Goal: Information Seeking & Learning: Learn about a topic

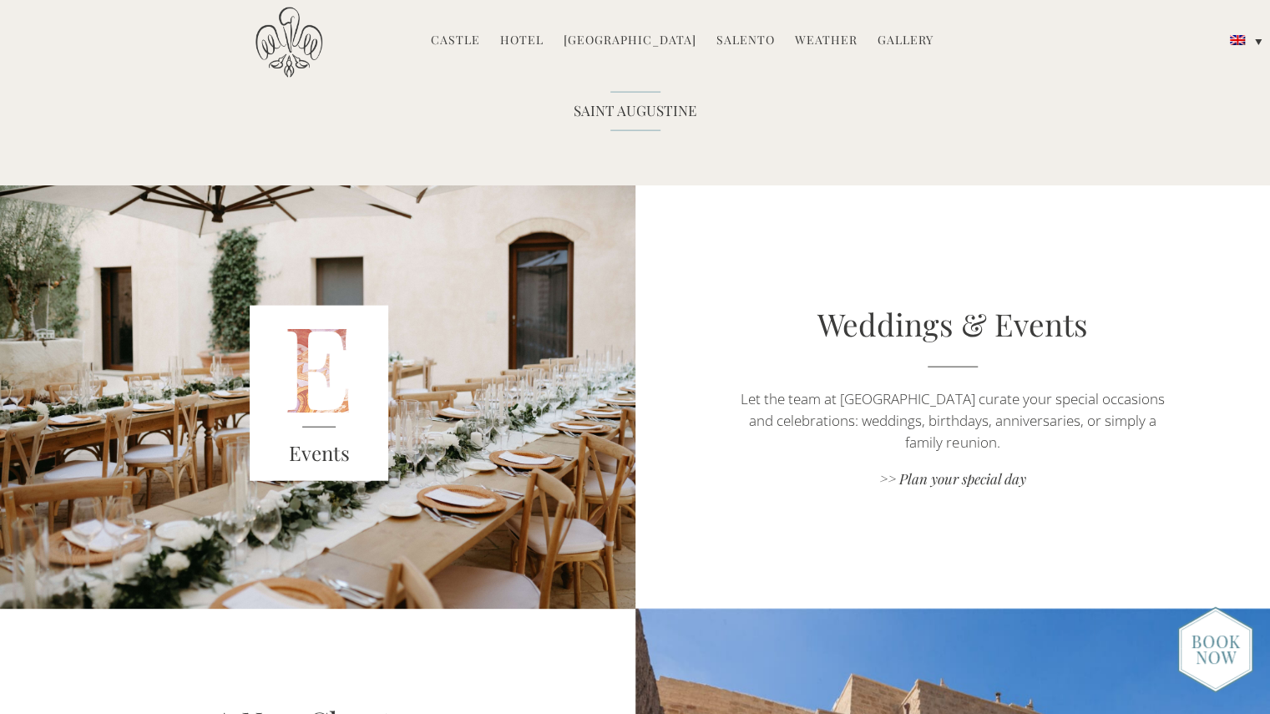
scroll to position [2236, 0]
click at [332, 443] on h3 "Events" at bounding box center [319, 453] width 139 height 30
click at [957, 483] on link ">> Plan your special day" at bounding box center [953, 480] width 444 height 23
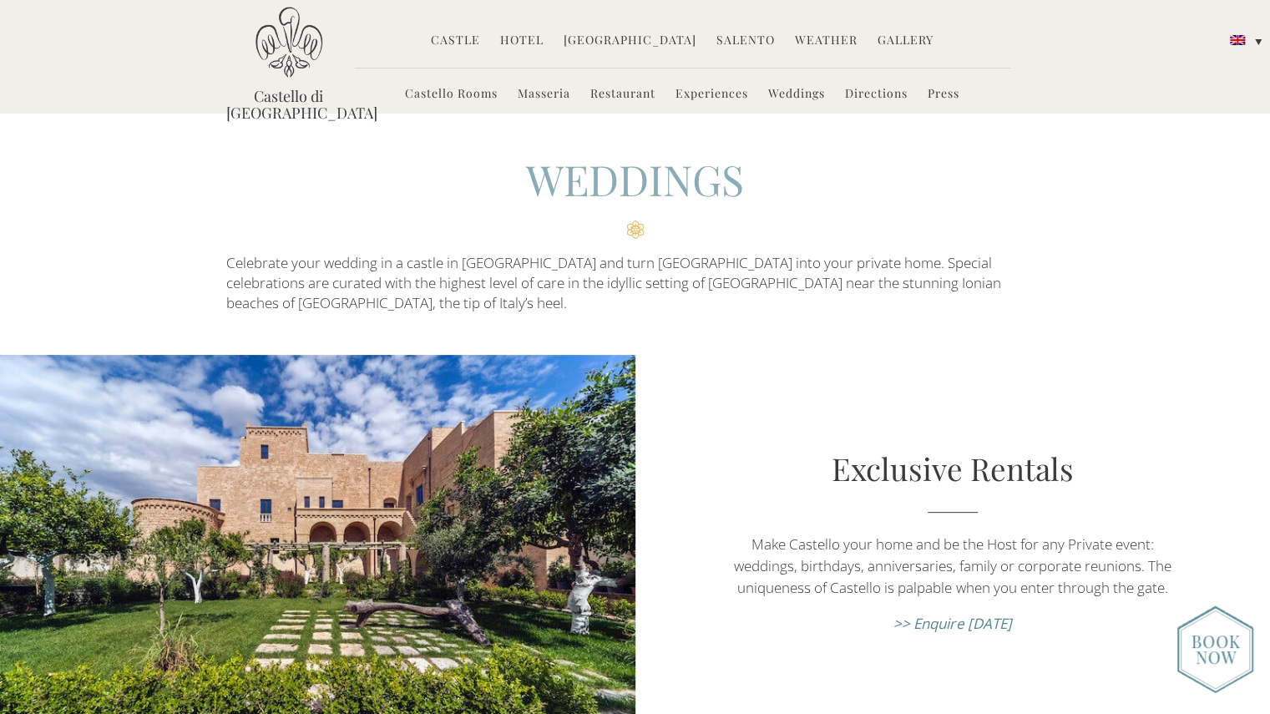
click at [456, 96] on link "Castello Rooms" at bounding box center [451, 94] width 93 height 19
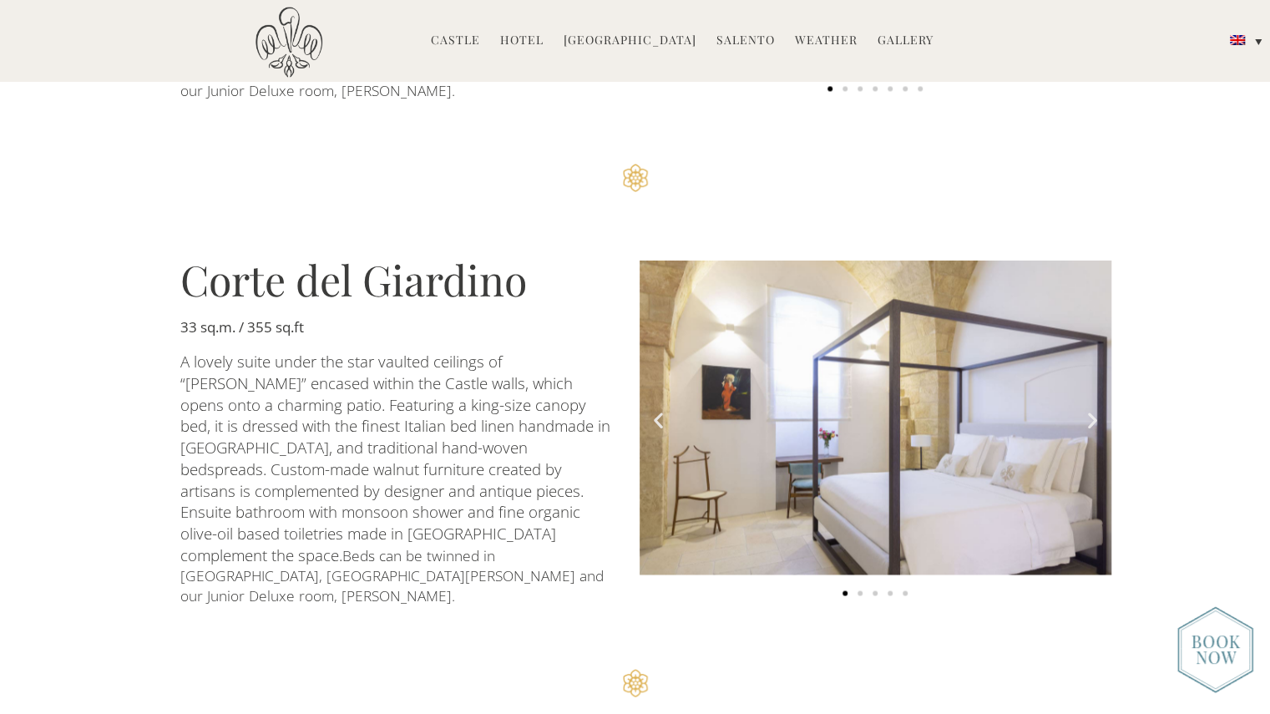
scroll to position [1388, 0]
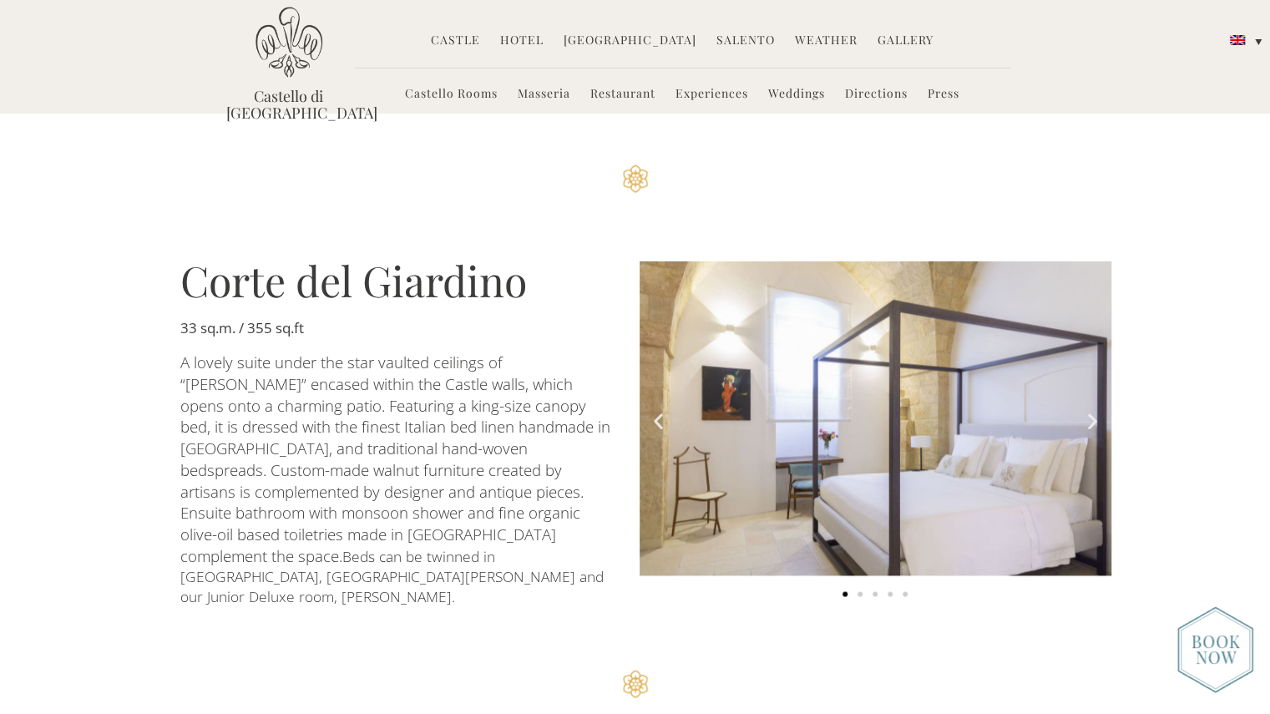
click at [1088, 410] on icon "Next slide" at bounding box center [1092, 420] width 21 height 21
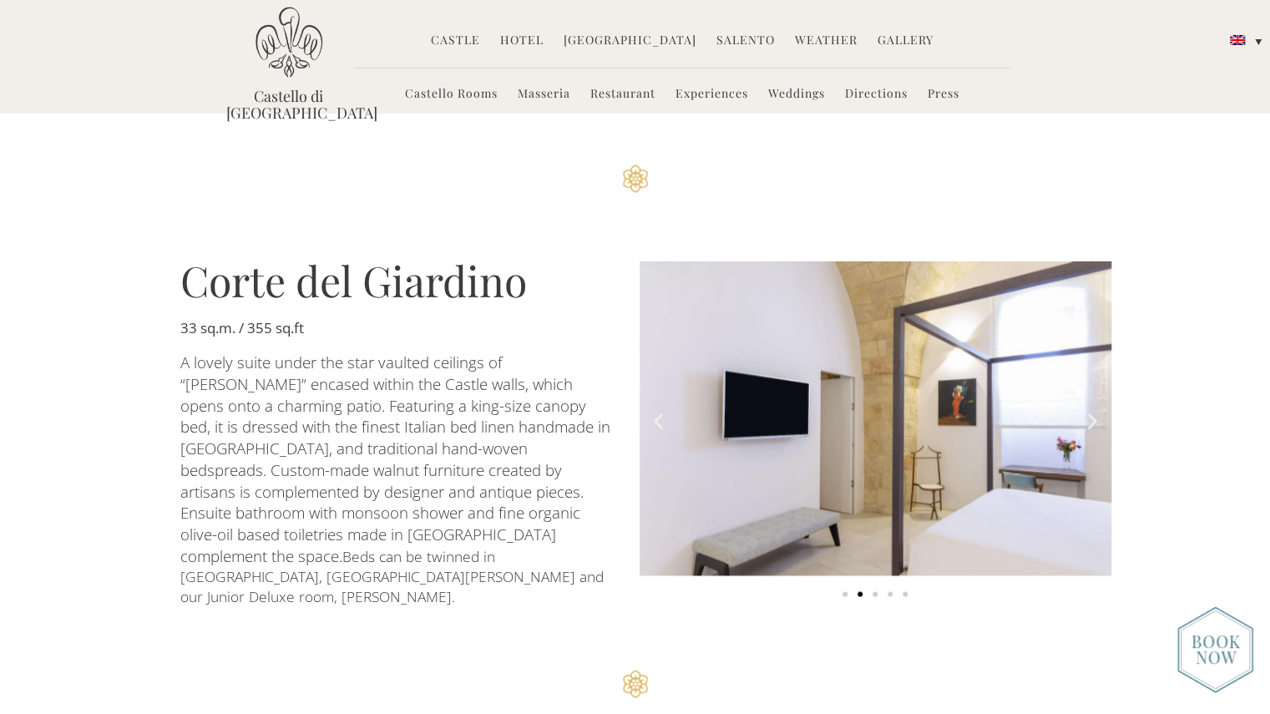
click at [1088, 410] on icon "Next slide" at bounding box center [1092, 420] width 21 height 21
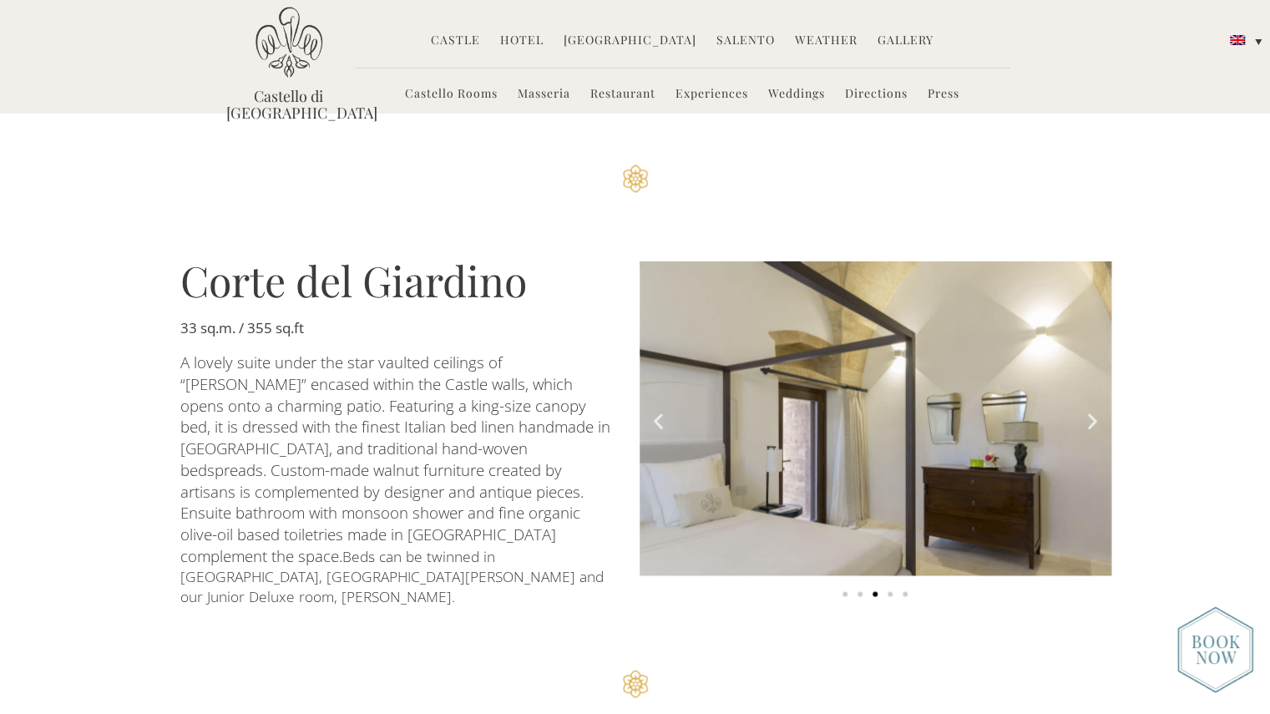
click at [1088, 410] on icon "Next slide" at bounding box center [1092, 420] width 21 height 21
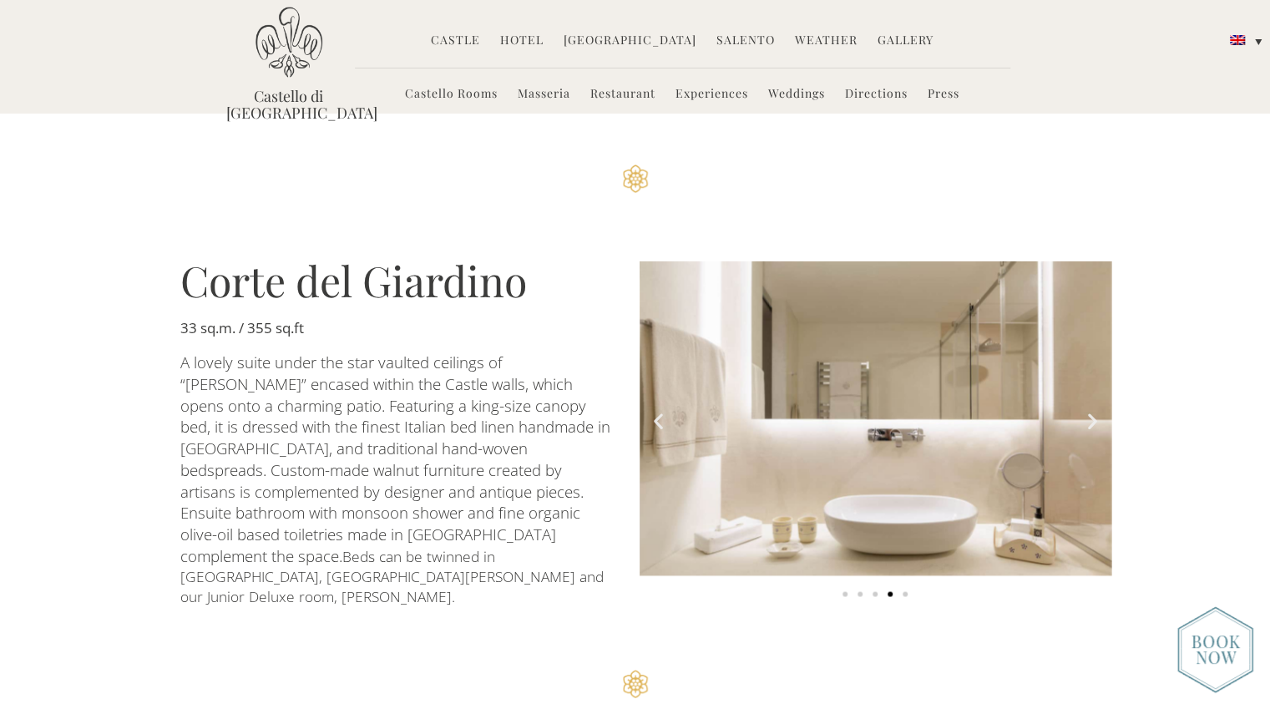
click at [1088, 410] on icon "Next slide" at bounding box center [1092, 420] width 21 height 21
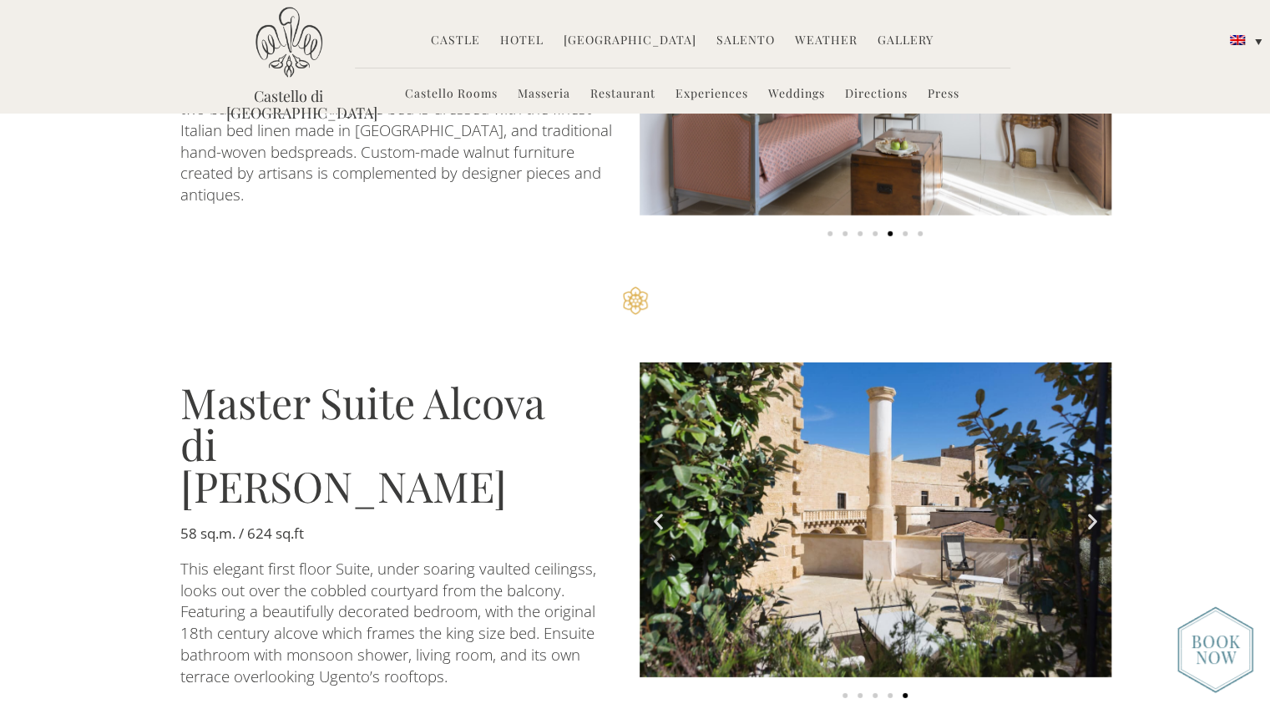
scroll to position [2824, 0]
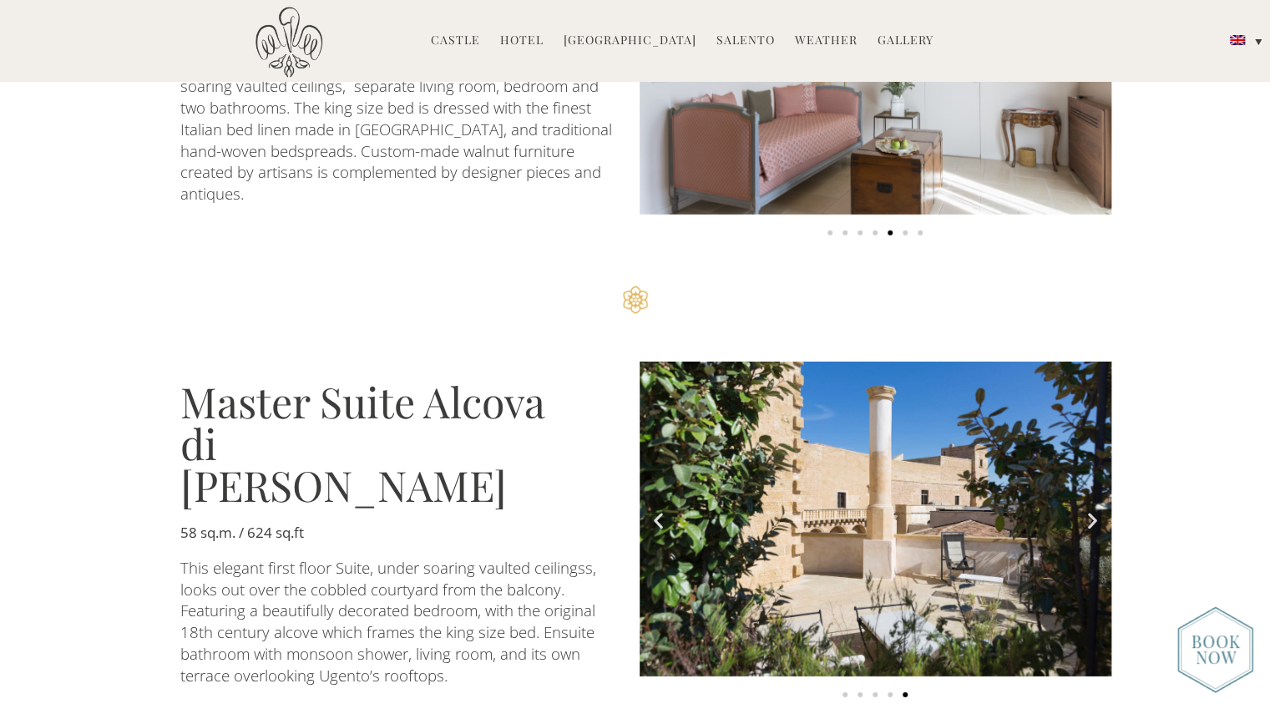
click at [1097, 510] on icon "Next slide" at bounding box center [1092, 520] width 21 height 21
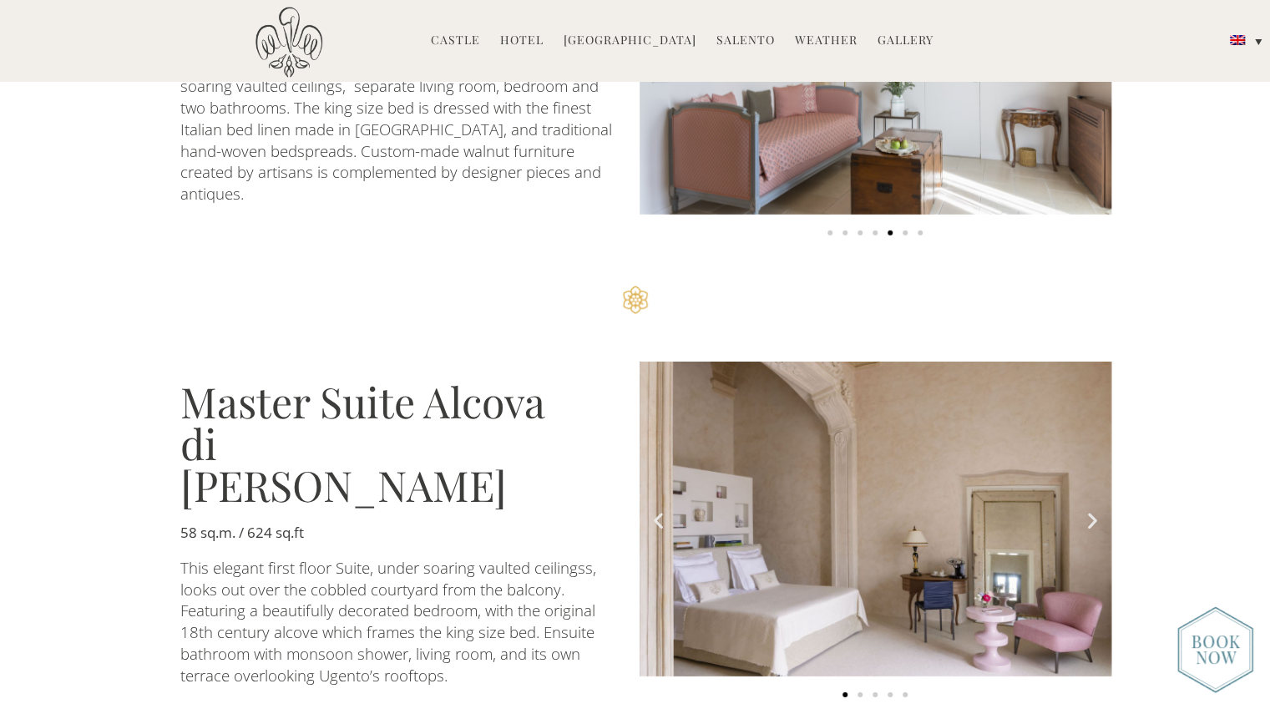
click at [1084, 510] on icon "Next slide" at bounding box center [1092, 520] width 21 height 21
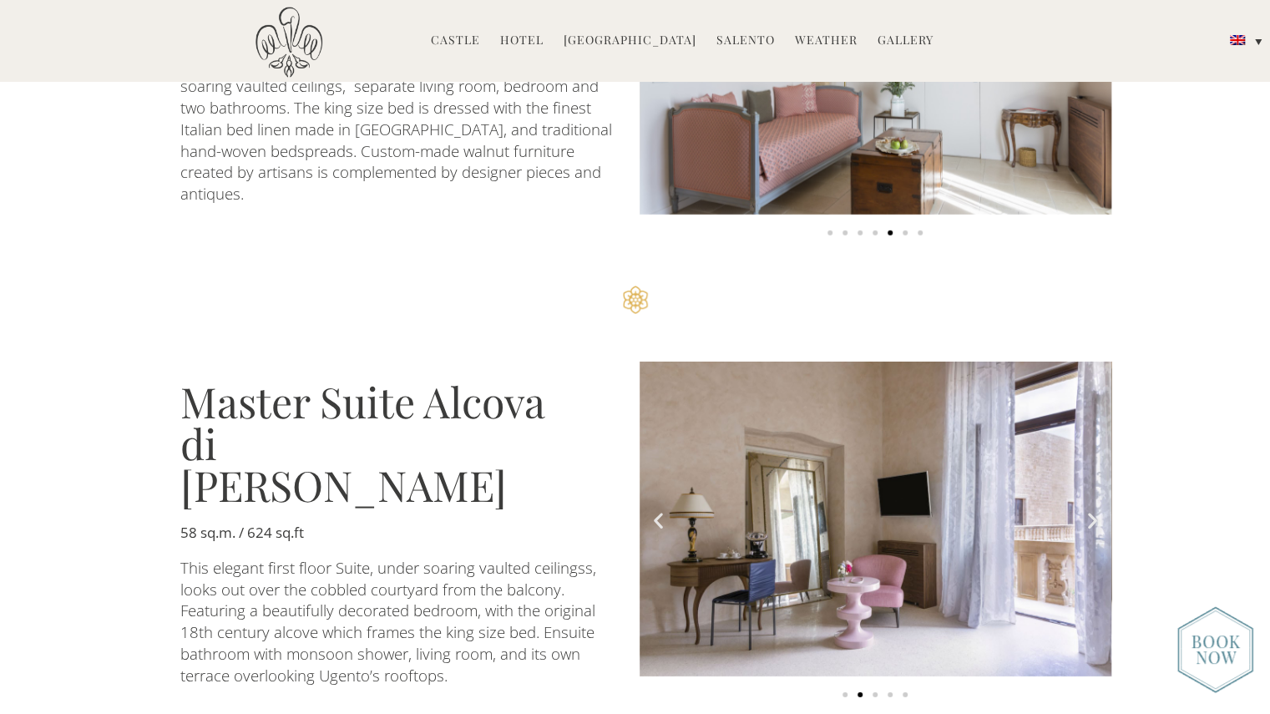
click at [1084, 510] on icon "Next slide" at bounding box center [1092, 520] width 21 height 21
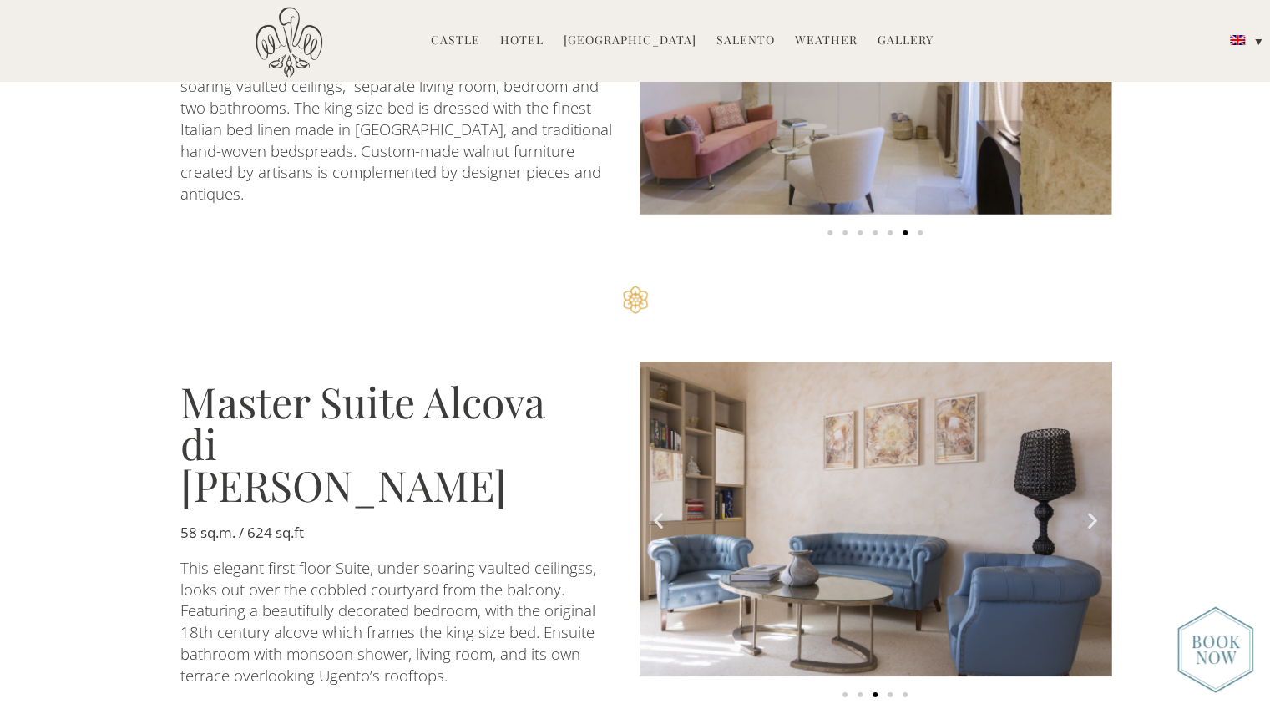
click at [655, 510] on icon "Previous slide" at bounding box center [658, 520] width 21 height 21
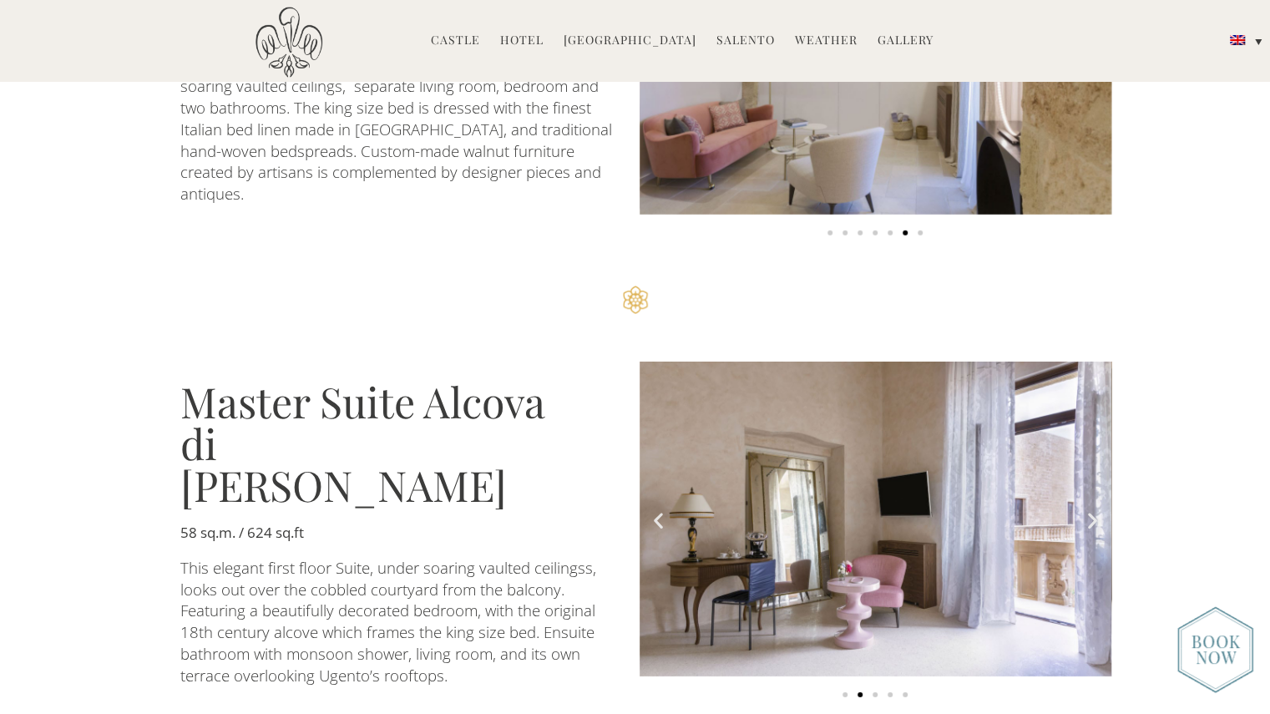
click at [1087, 510] on icon "Next slide" at bounding box center [1092, 520] width 21 height 21
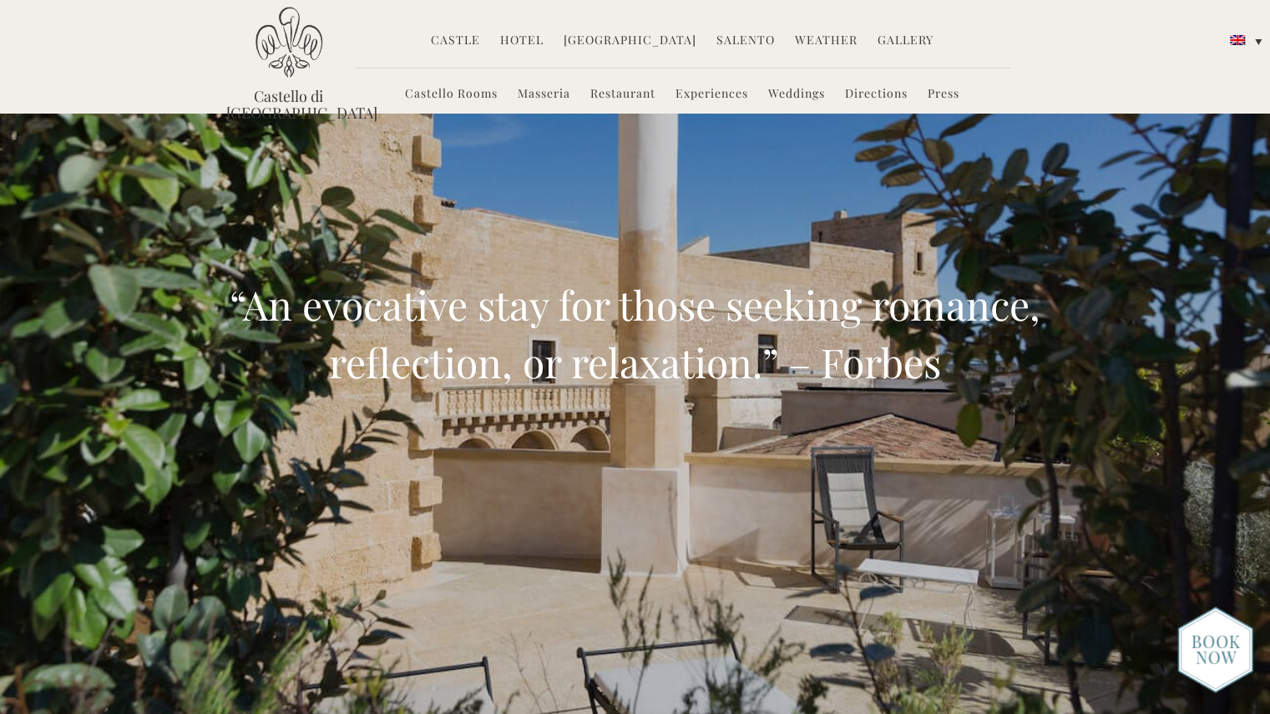
scroll to position [0, 0]
